Goal: Obtain resource: Download file/media

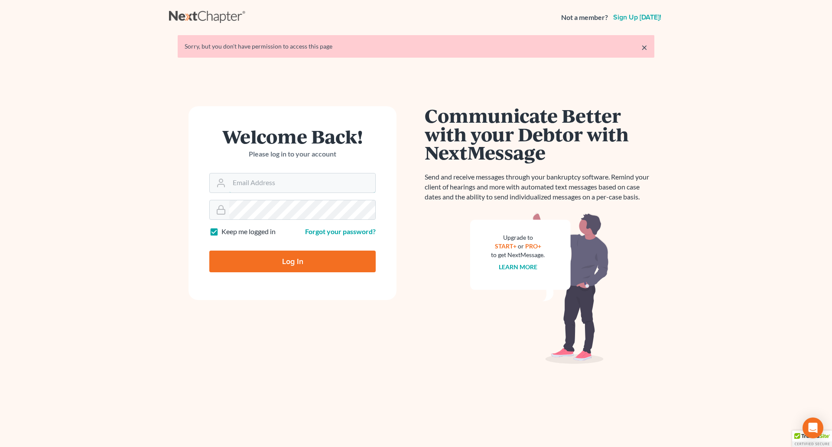
type input "[EMAIL_ADDRESS][DOMAIN_NAME]"
click at [325, 260] on input "Log In" at bounding box center [292, 261] width 166 height 22
type input "Thinking..."
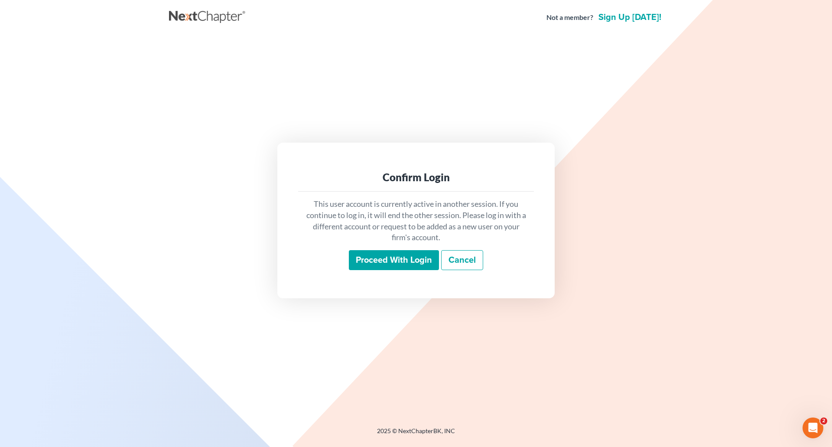
click at [402, 262] on input "Proceed with login" at bounding box center [394, 260] width 90 height 20
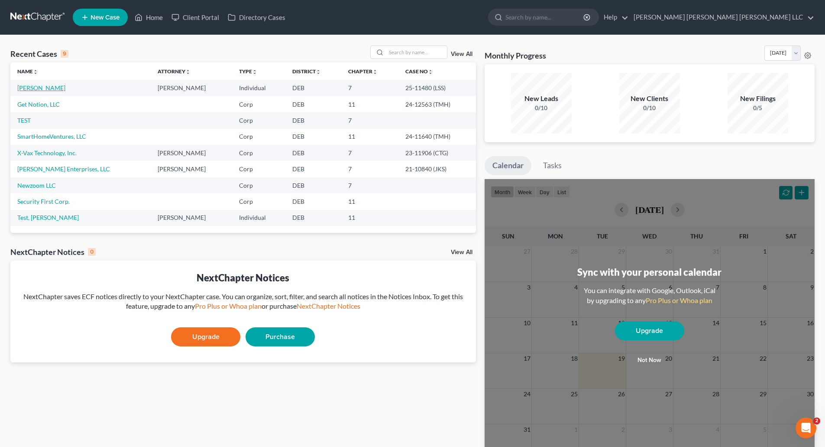
click at [39, 89] on link "[PERSON_NAME]" at bounding box center [41, 87] width 48 height 7
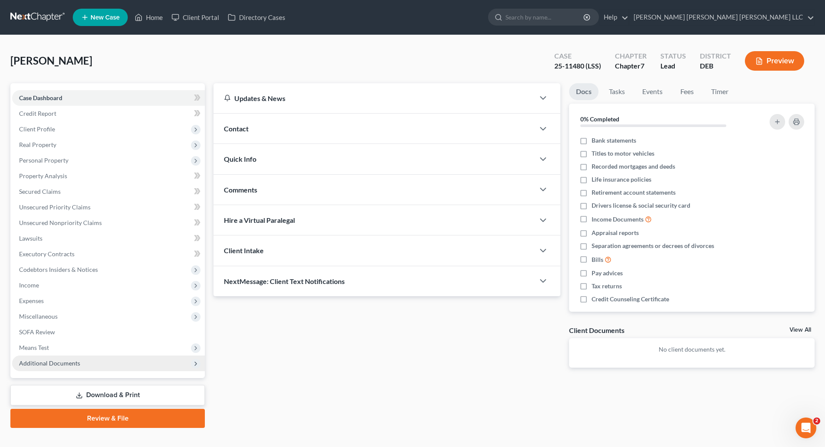
click at [197, 363] on icon at bounding box center [195, 363] width 7 height 7
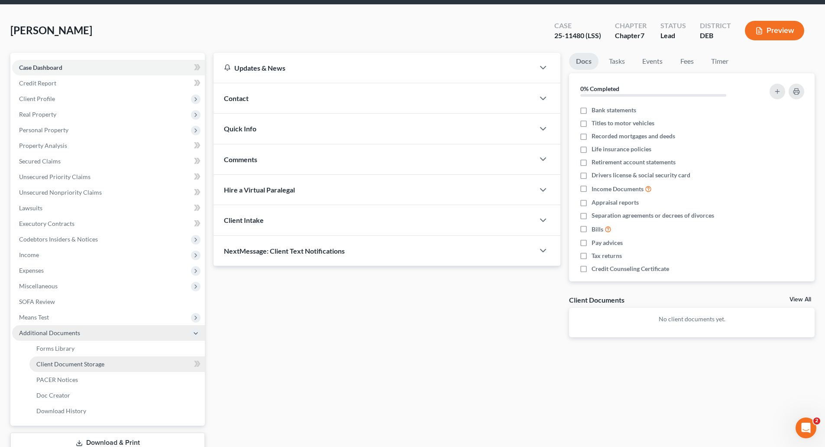
scroll to position [43, 0]
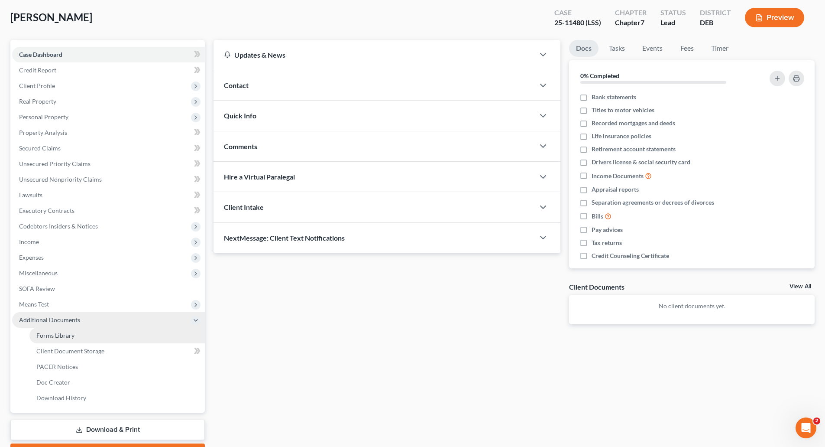
click at [66, 333] on span "Forms Library" at bounding box center [55, 334] width 38 height 7
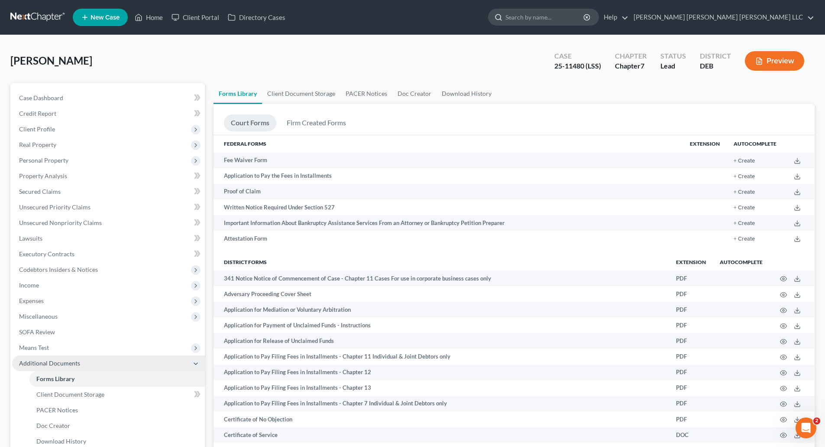
click at [585, 17] on input "search" at bounding box center [545, 17] width 79 height 16
type input "Statement of intention"
click at [585, 16] on input "search" at bounding box center [545, 17] width 79 height 16
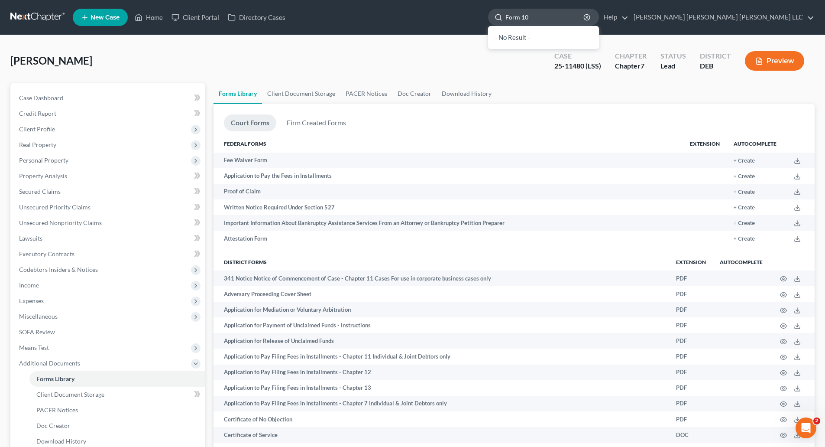
type input "Form 108"
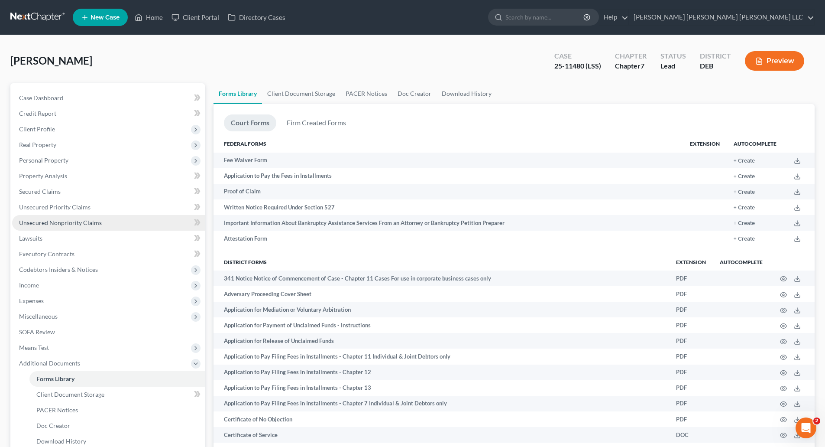
click at [64, 221] on span "Unsecured Nonpriority Claims" at bounding box center [60, 222] width 83 height 7
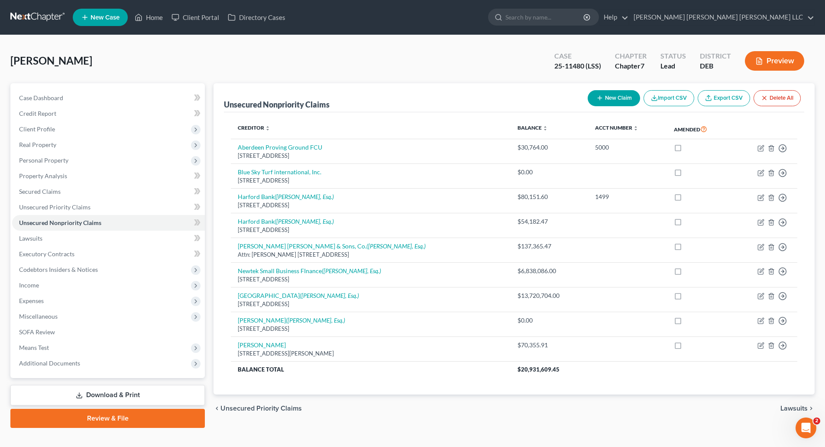
click at [144, 391] on link "Download & Print" at bounding box center [107, 395] width 194 height 20
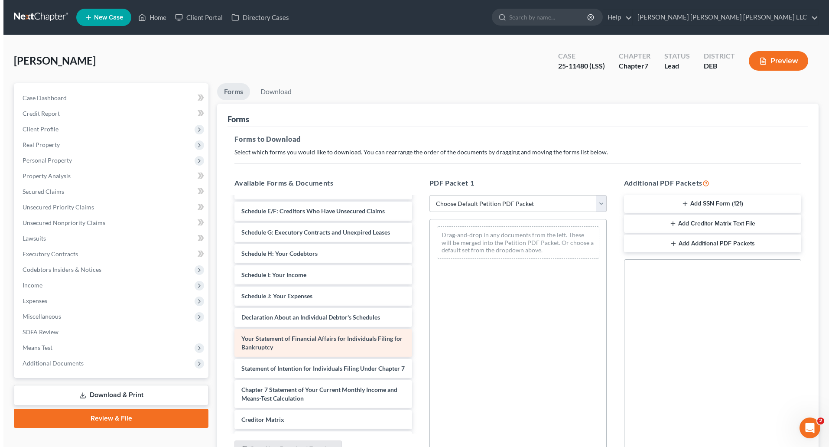
scroll to position [130, 0]
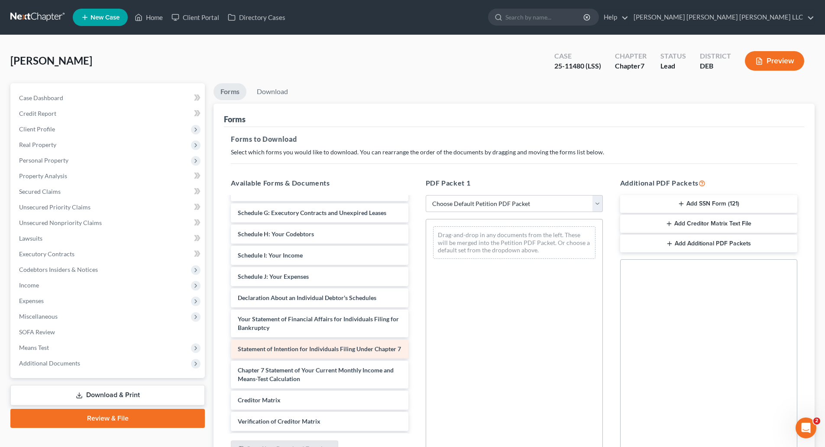
click at [340, 349] on span "Statement of Intention for Individuals Filing Under Chapter 7" at bounding box center [319, 348] width 163 height 7
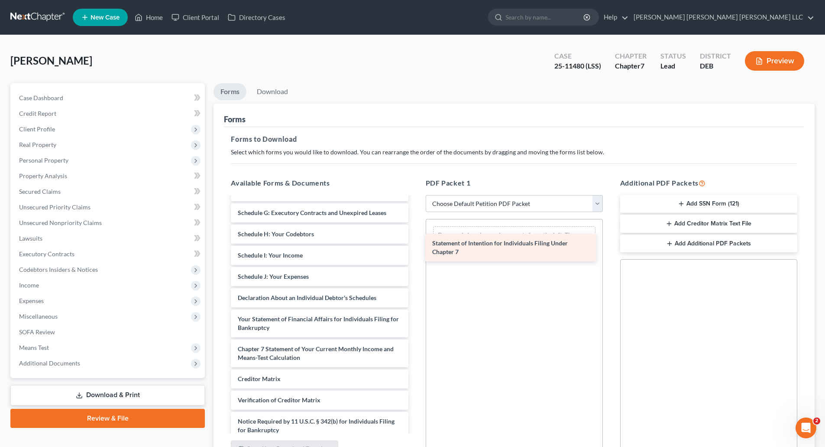
drag, startPoint x: 335, startPoint y: 350, endPoint x: 536, endPoint y: 240, distance: 228.3
click at [415, 241] on div "Statement of Intention for Individuals Filing Under Chapter 7 Voluntary Petitio…" at bounding box center [319, 263] width 191 height 393
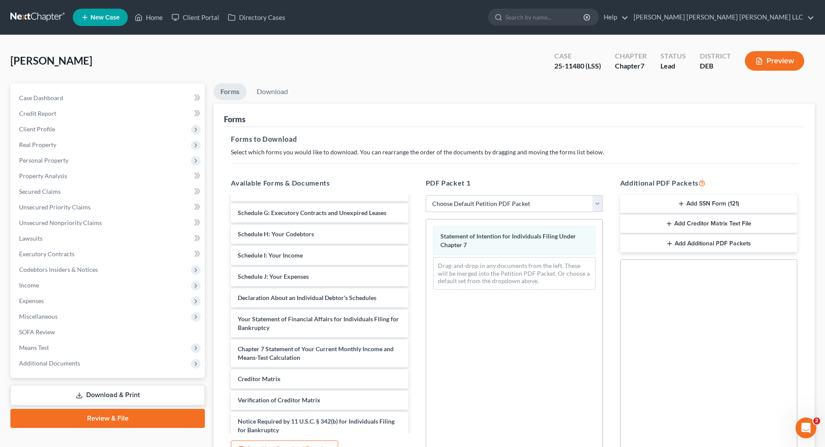
click at [771, 62] on button "Preview" at bounding box center [774, 60] width 59 height 19
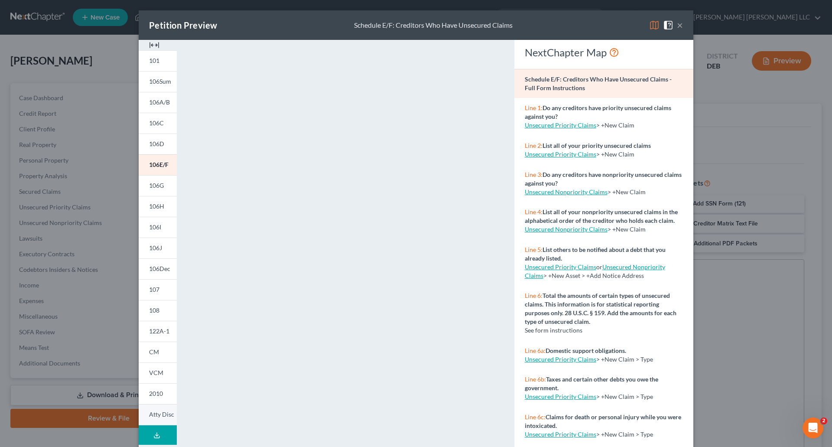
scroll to position [42, 0]
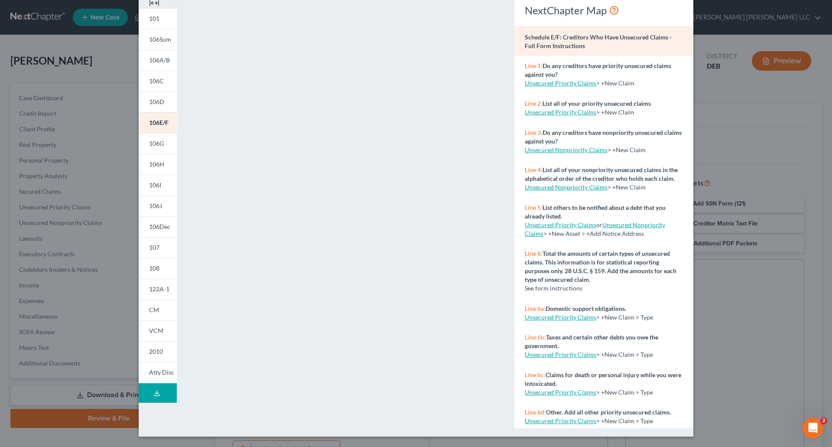
click at [155, 392] on icon at bounding box center [156, 392] width 7 height 7
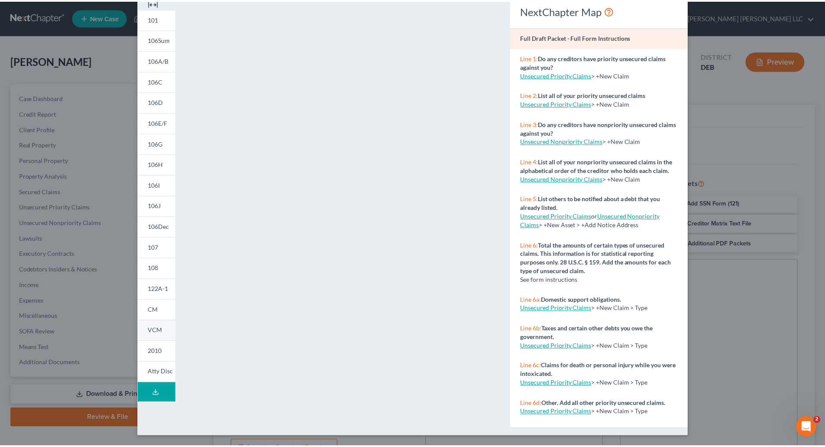
scroll to position [0, 0]
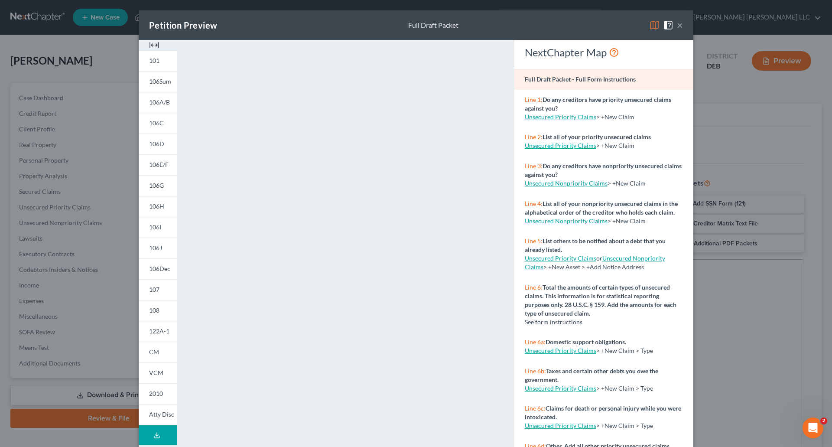
click at [677, 25] on button "×" at bounding box center [680, 25] width 6 height 10
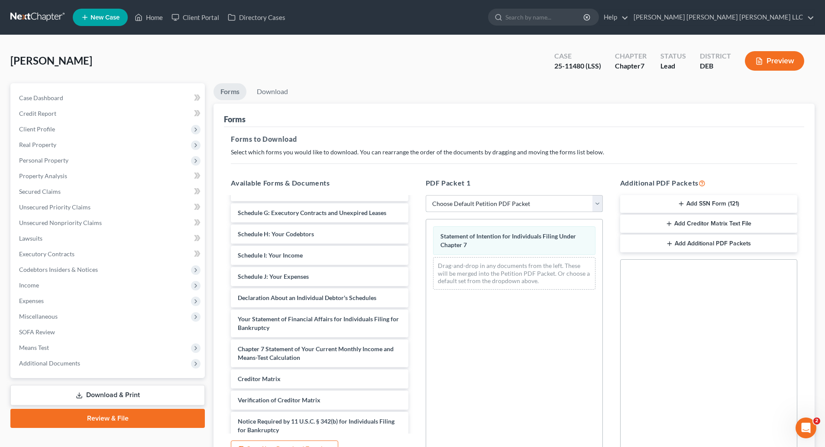
click at [599, 203] on select "Choose Default Petition PDF Packet Complete Bankruptcy Petition (all forms and …" at bounding box center [514, 203] width 177 height 17
click at [597, 203] on select "Choose Default Petition PDF Packet Complete Bankruptcy Petition (all forms and …" at bounding box center [514, 203] width 177 height 17
click at [493, 241] on div "Statement of Intention for Individuals Filing Under Chapter 7" at bounding box center [514, 240] width 162 height 29
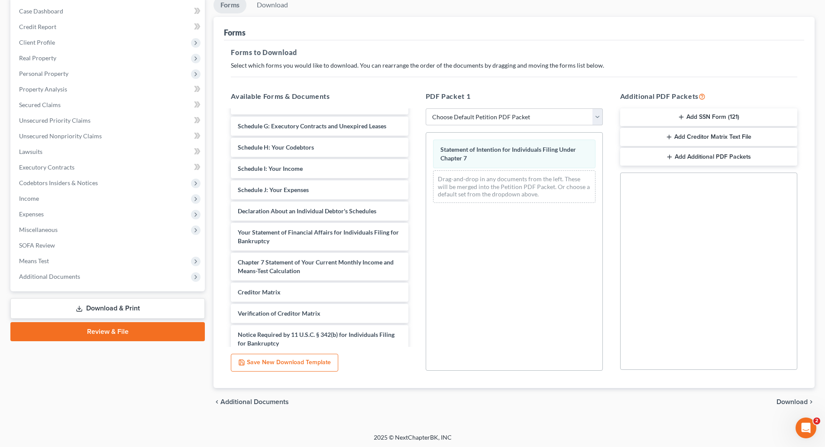
scroll to position [88, 0]
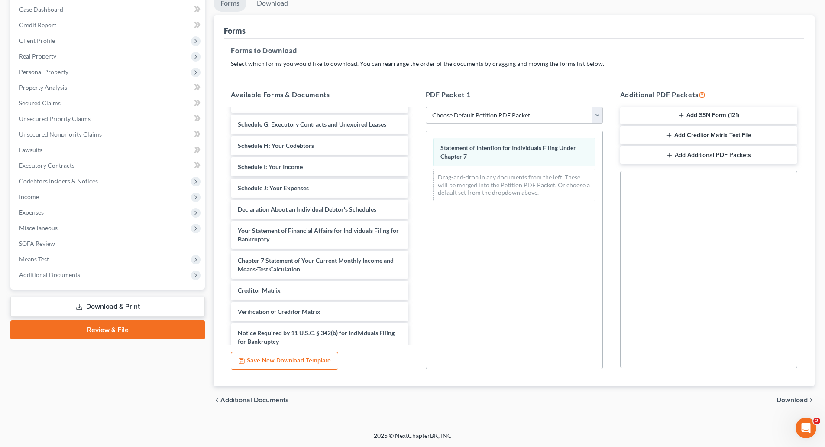
click at [795, 398] on span "Download" at bounding box center [792, 399] width 31 height 7
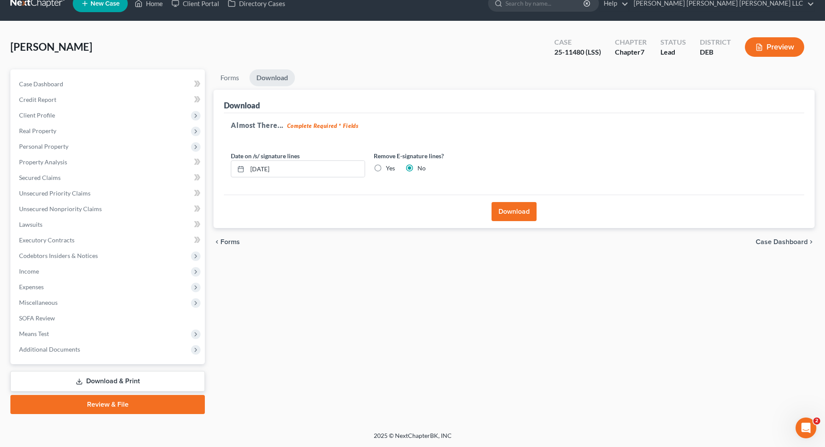
click at [513, 210] on button "Download" at bounding box center [514, 211] width 45 height 19
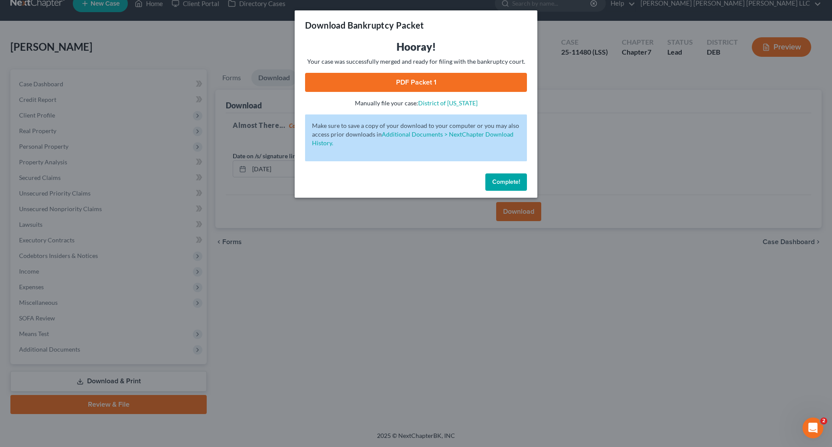
click at [462, 83] on link "PDF Packet 1" at bounding box center [416, 82] width 222 height 19
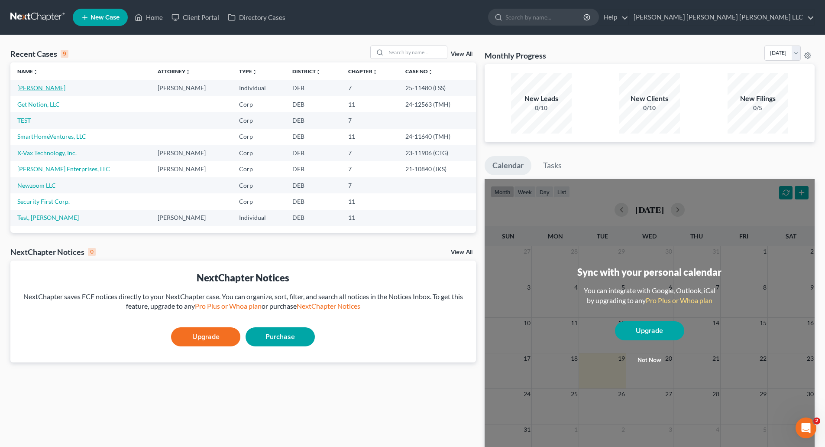
click at [26, 87] on link "Pursell, John" at bounding box center [41, 87] width 48 height 7
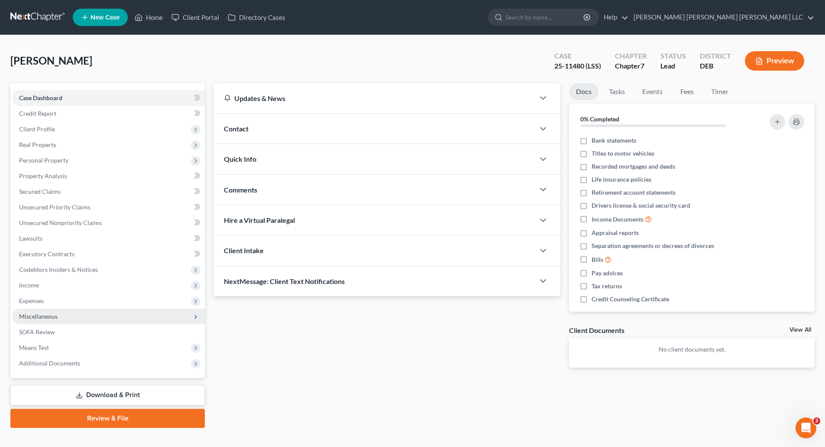
click at [39, 317] on span "Miscellaneous" at bounding box center [38, 315] width 39 height 7
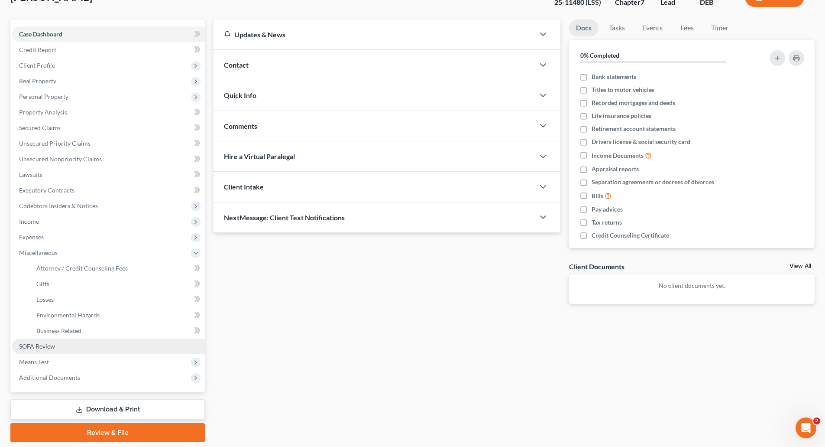
scroll to position [49, 0]
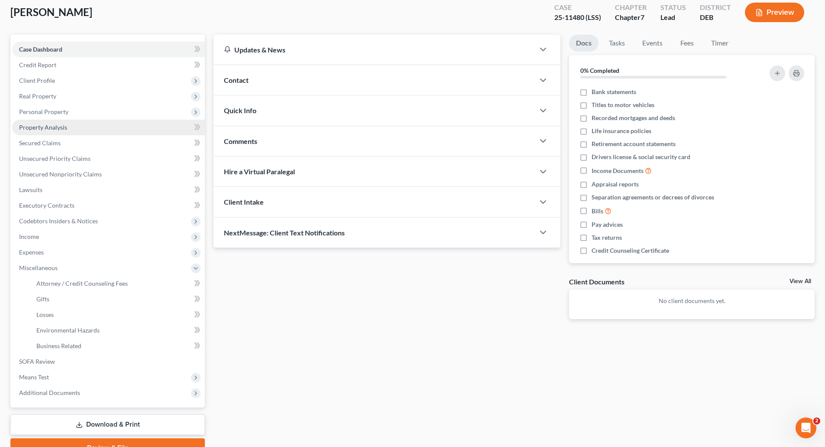
click at [39, 127] on span "Property Analysis" at bounding box center [43, 126] width 48 height 7
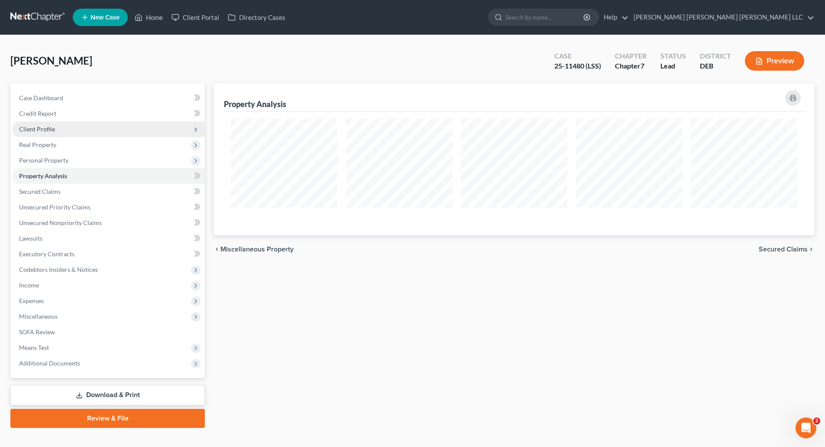
click at [40, 129] on span "Client Profile" at bounding box center [37, 128] width 36 height 7
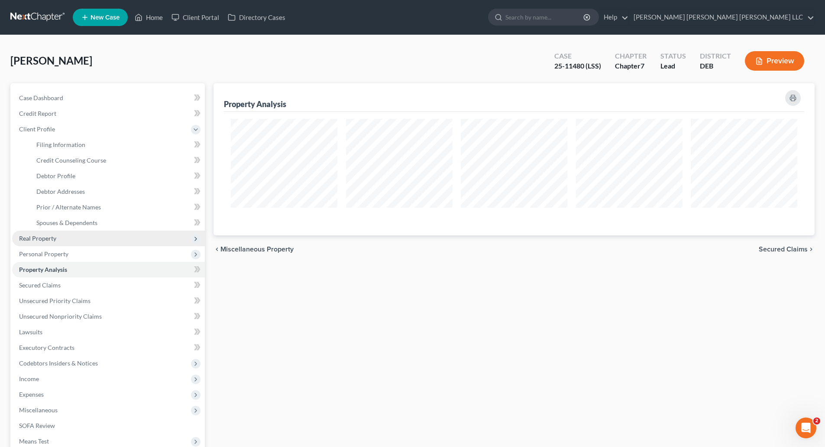
click at [47, 237] on span "Real Property" at bounding box center [37, 237] width 37 height 7
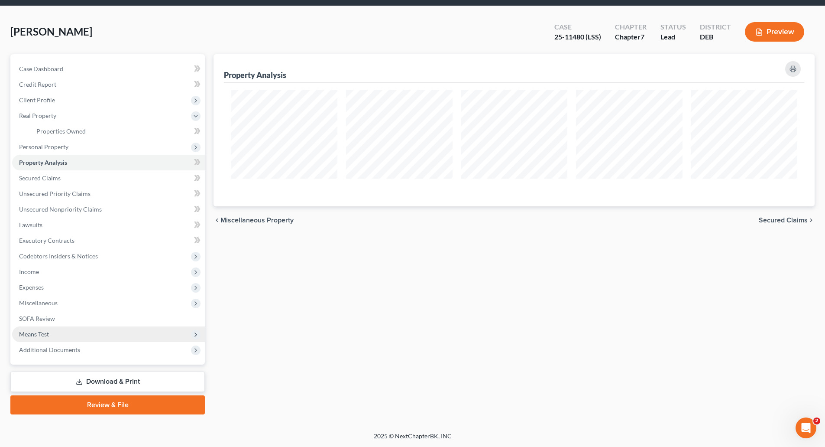
scroll to position [29, 0]
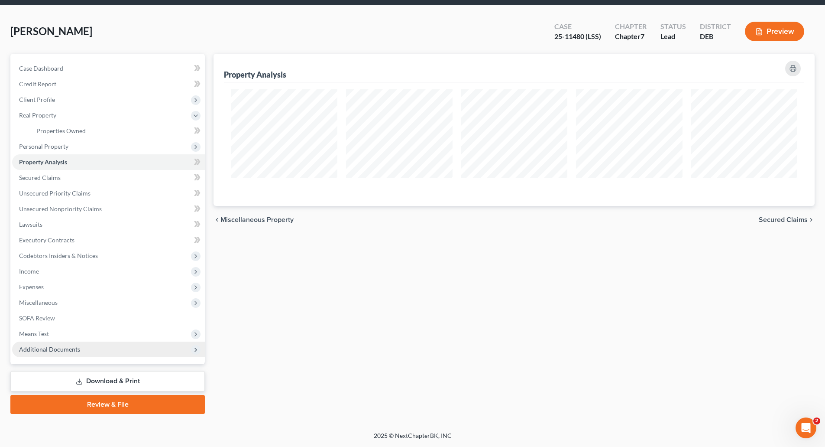
click at [53, 349] on span "Additional Documents" at bounding box center [49, 348] width 61 height 7
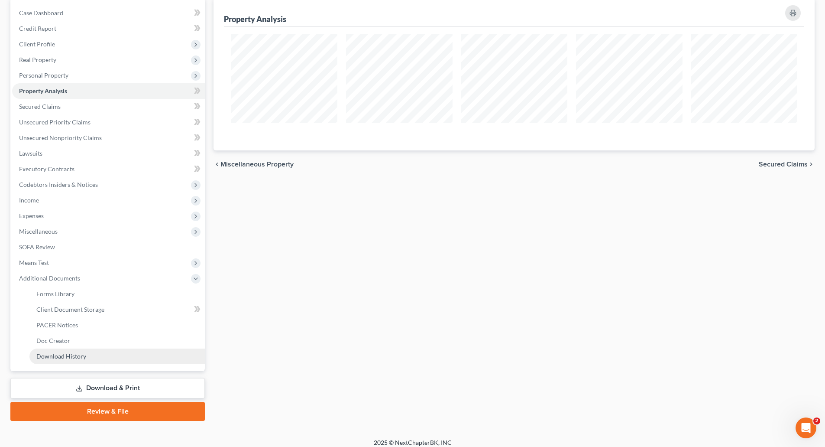
scroll to position [92, 0]
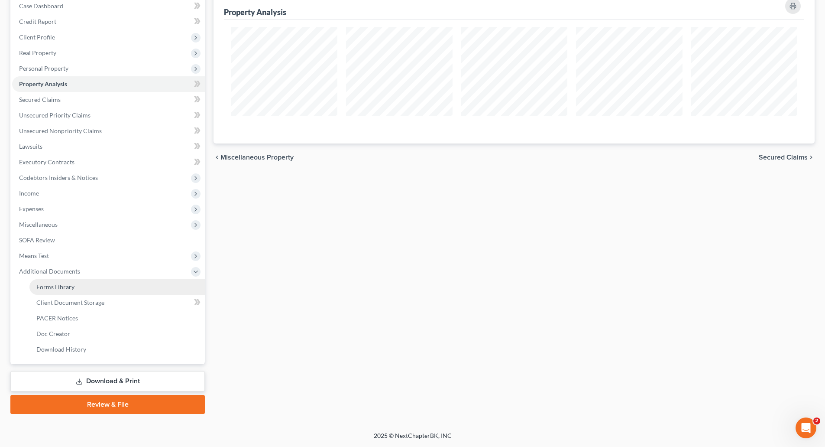
click at [62, 288] on span "Forms Library" at bounding box center [55, 286] width 38 height 7
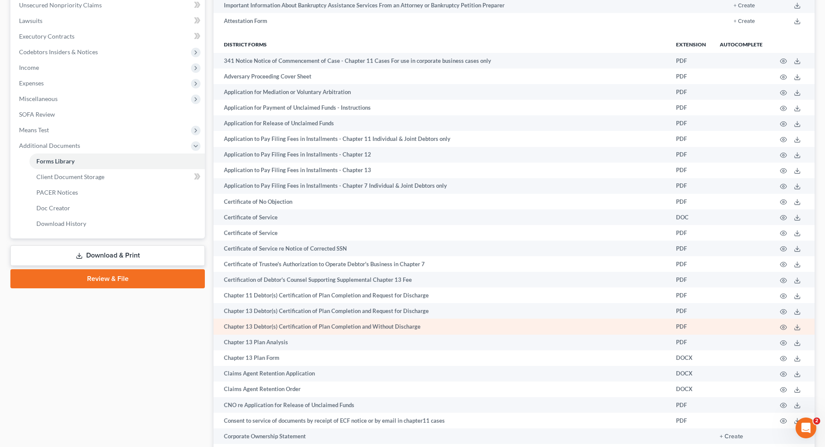
scroll to position [260, 0]
